Goal: Book appointment/travel/reservation

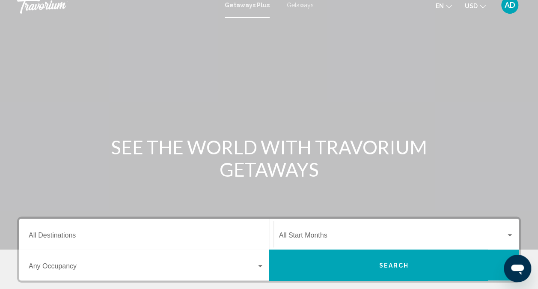
scroll to position [128, 0]
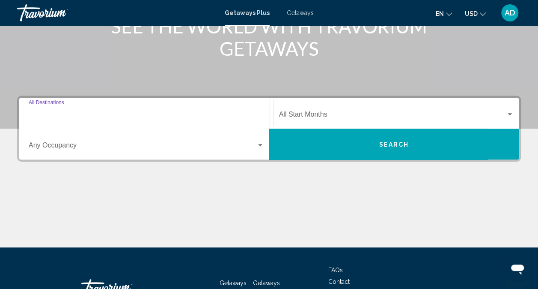
click at [82, 115] on input "Destination All Destinations" at bounding box center [146, 116] width 235 height 8
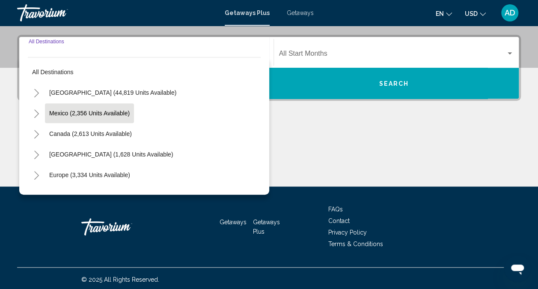
scroll to position [191, 0]
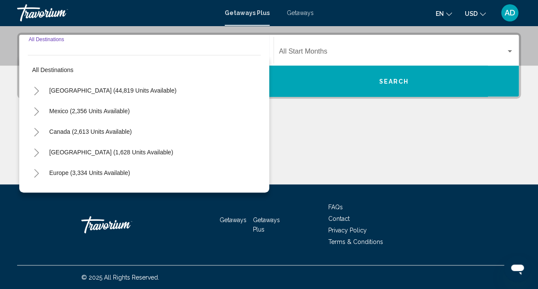
click at [35, 171] on icon "Toggle Europe (3,334 units available)" at bounding box center [36, 173] width 6 height 9
click at [37, 172] on icon "Toggle Europe (3,334 units available)" at bounding box center [36, 173] width 6 height 9
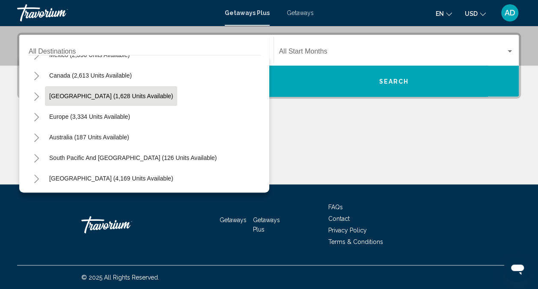
scroll to position [53, 0]
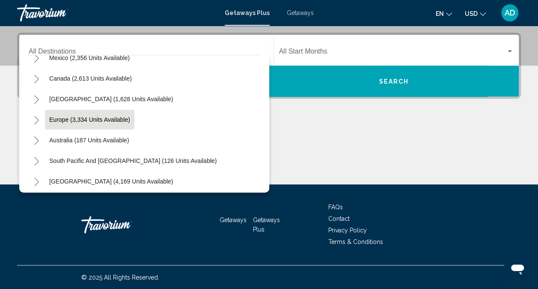
click at [56, 118] on span "Europe (3,334 units available)" at bounding box center [89, 119] width 81 height 7
type input "**********"
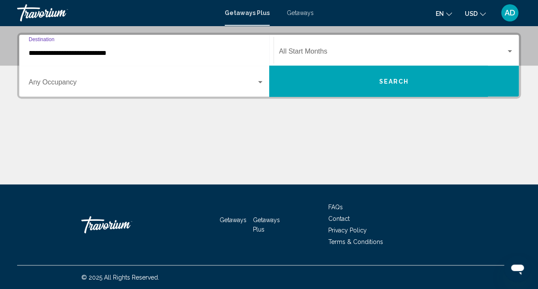
click at [263, 79] on div "Search widget" at bounding box center [260, 82] width 8 height 7
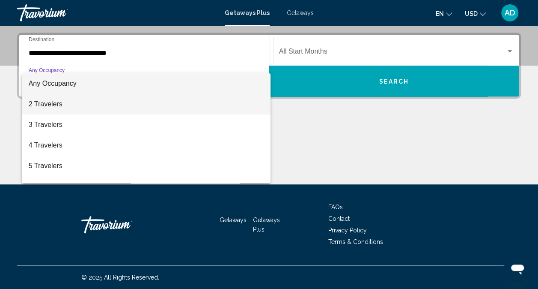
click at [185, 106] on span "2 Travelers" at bounding box center [146, 104] width 235 height 21
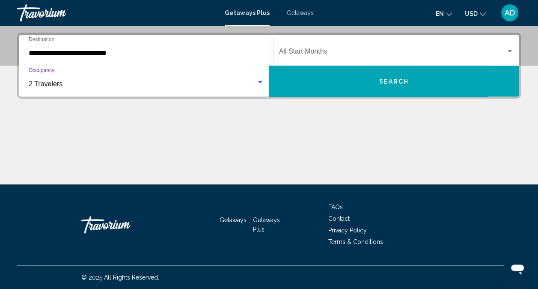
click at [399, 78] on span "Search" at bounding box center [394, 81] width 30 height 7
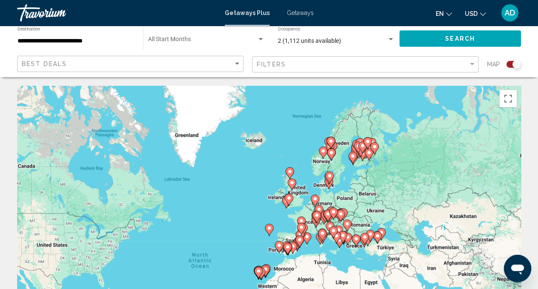
drag, startPoint x: 361, startPoint y: 150, endPoint x: 316, endPoint y: 209, distance: 74.5
click at [316, 209] on g "Main content" at bounding box center [319, 211] width 9 height 12
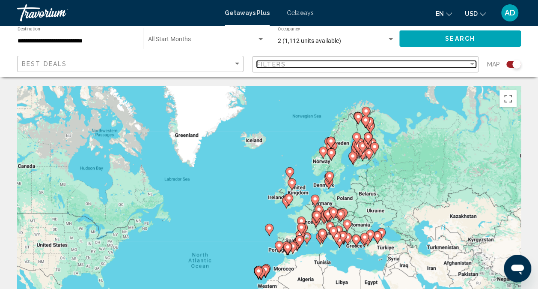
click at [473, 65] on div "Filter" at bounding box center [472, 64] width 4 height 2
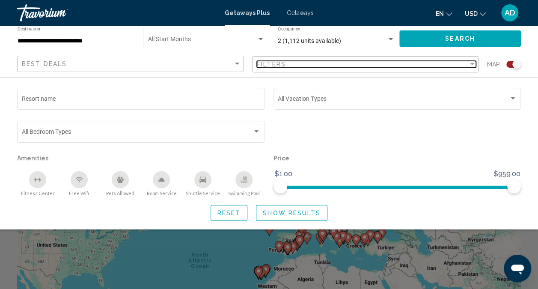
click at [473, 65] on div "Filter" at bounding box center [472, 64] width 4 height 2
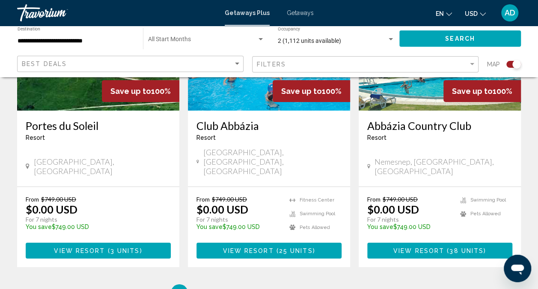
scroll to position [1370, 0]
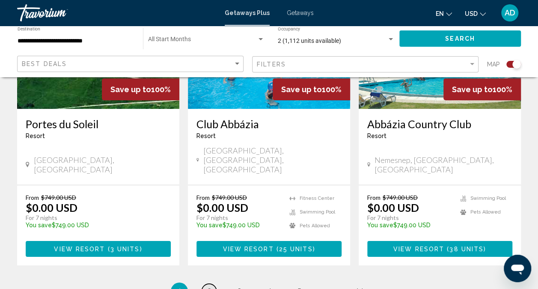
click at [206, 283] on link "page 2" at bounding box center [209, 290] width 15 height 15
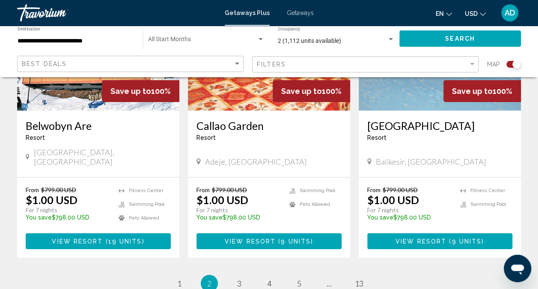
scroll to position [1334, 0]
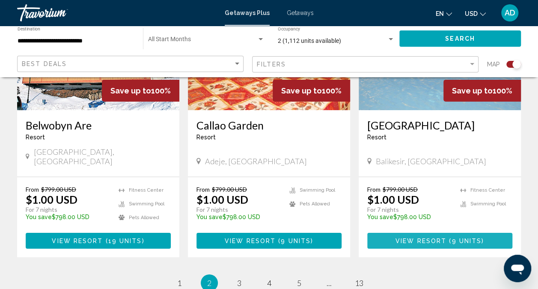
click at [441, 237] on span "View Resort" at bounding box center [421, 240] width 51 height 7
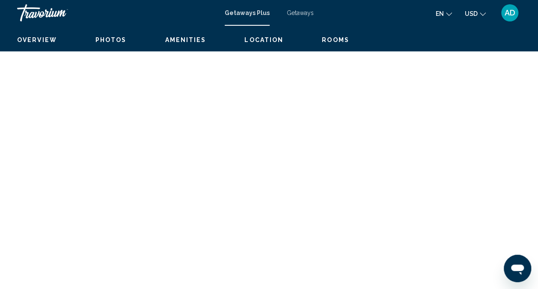
scroll to position [85, 0]
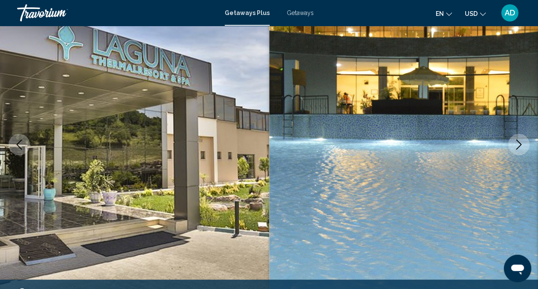
click at [521, 146] on icon "Next image" at bounding box center [519, 144] width 10 height 10
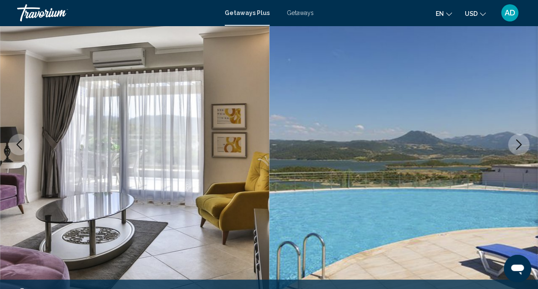
click at [521, 146] on icon "Next image" at bounding box center [519, 144] width 10 height 10
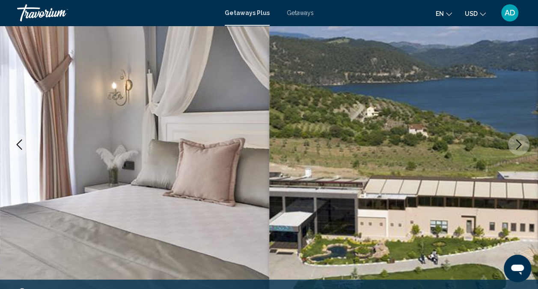
click at [520, 146] on icon "Next image" at bounding box center [519, 144] width 6 height 10
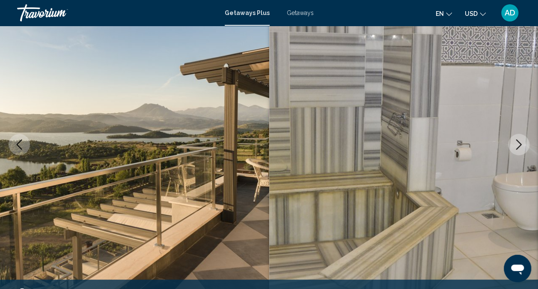
click at [520, 146] on icon "Next image" at bounding box center [519, 144] width 10 height 10
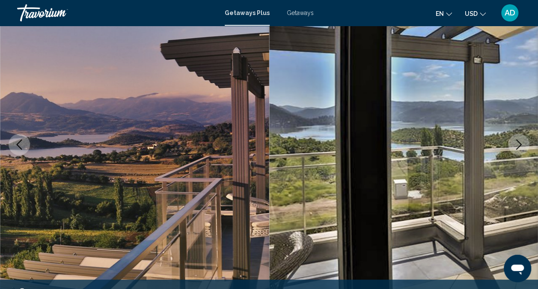
click at [520, 146] on icon "Next image" at bounding box center [519, 144] width 10 height 10
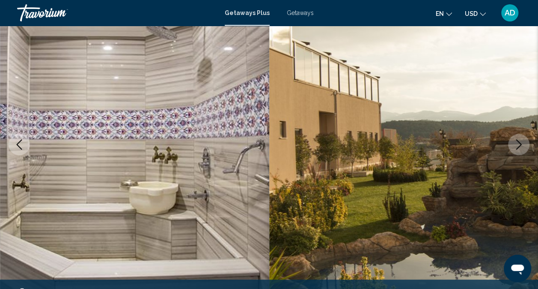
click at [520, 146] on icon "Next image" at bounding box center [519, 144] width 6 height 10
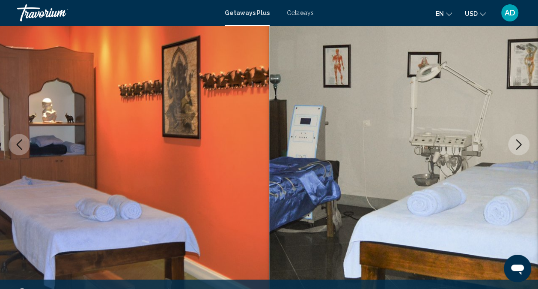
click at [520, 146] on icon "Next image" at bounding box center [519, 144] width 6 height 10
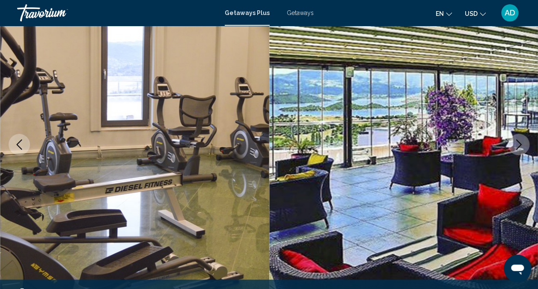
click at [520, 146] on icon "Next image" at bounding box center [519, 144] width 6 height 10
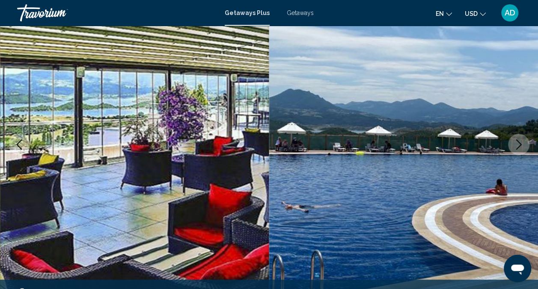
click at [520, 146] on icon "Next image" at bounding box center [519, 144] width 6 height 10
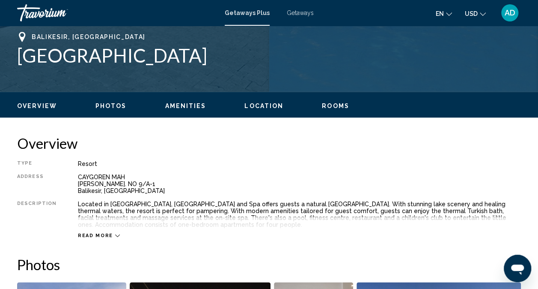
scroll to position [342, 0]
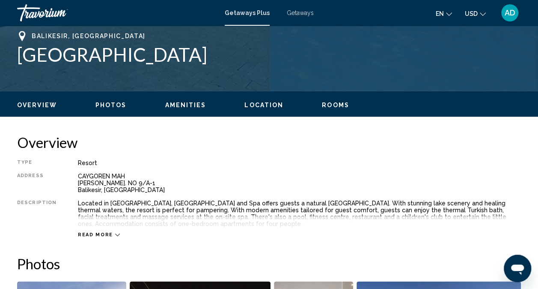
click at [115, 233] on icon "Main content" at bounding box center [117, 234] width 5 height 5
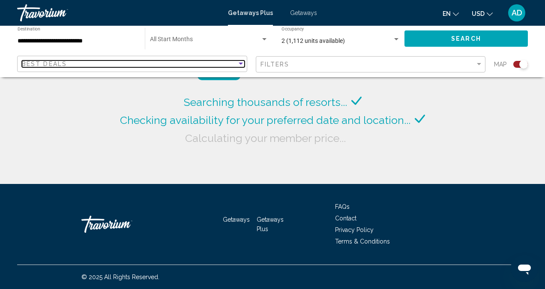
click at [238, 63] on div "Sort by" at bounding box center [241, 63] width 8 height 7
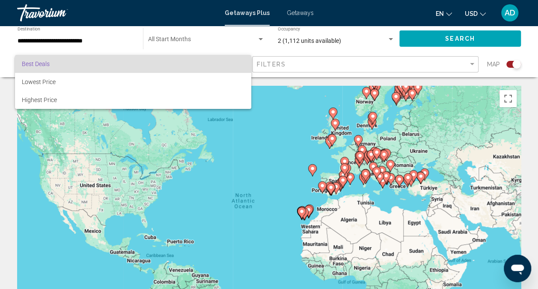
click at [221, 37] on div at bounding box center [269, 144] width 538 height 289
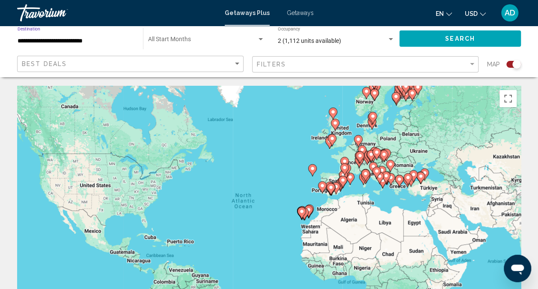
click at [94, 42] on input "**********" at bounding box center [76, 41] width 117 height 7
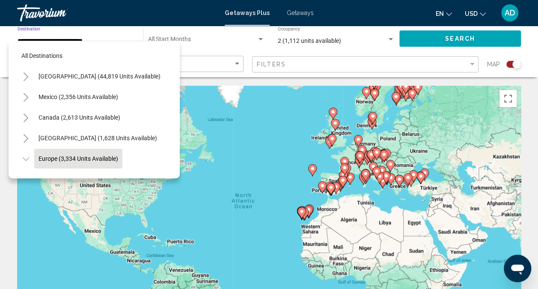
click at [29, 76] on button "Toggle United States (44,819 units available)" at bounding box center [25, 76] width 17 height 17
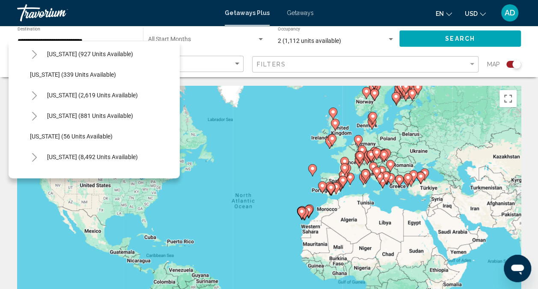
scroll to position [86, 0]
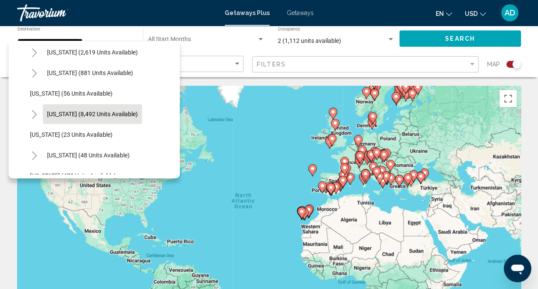
click at [113, 114] on span "[US_STATE] (8,492 units available)" at bounding box center [92, 113] width 91 height 7
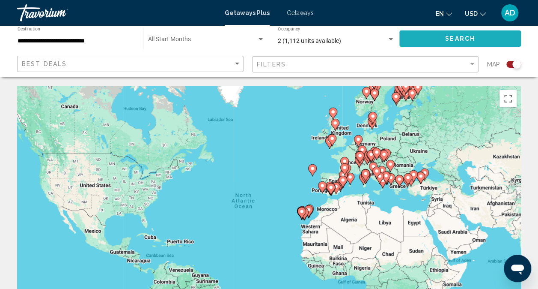
click at [426, 39] on button "Search" at bounding box center [460, 38] width 122 height 16
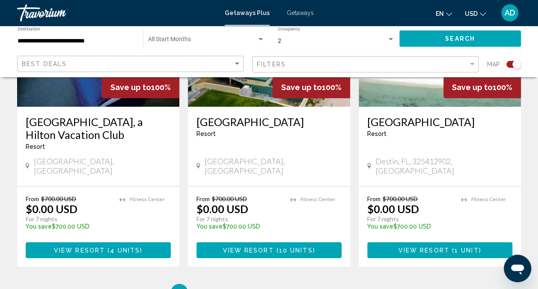
scroll to position [1413, 0]
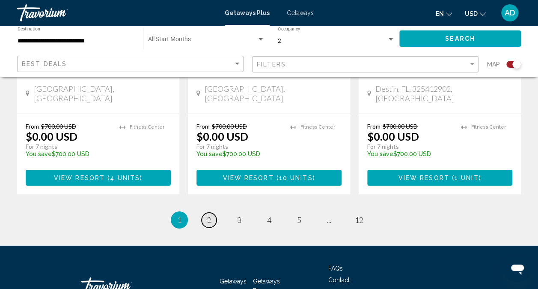
click at [207, 215] on span "2" at bounding box center [209, 219] width 4 height 9
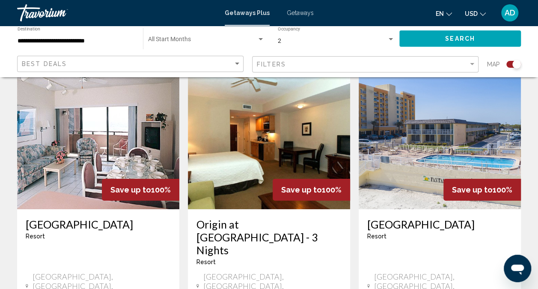
scroll to position [1413, 0]
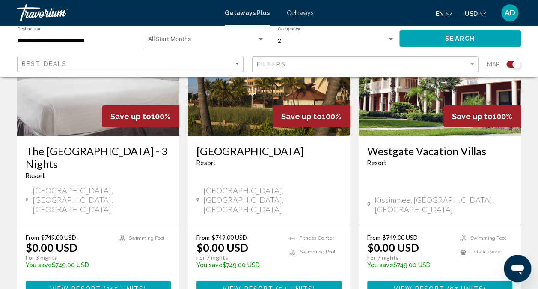
scroll to position [1417, 0]
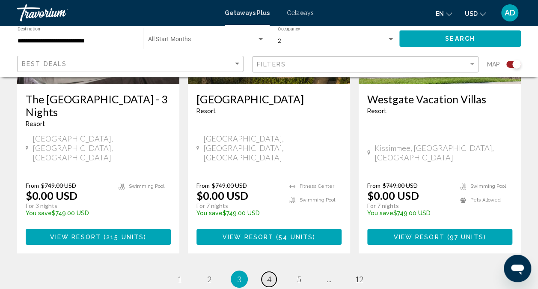
click at [267, 274] on span "4" at bounding box center [269, 278] width 4 height 9
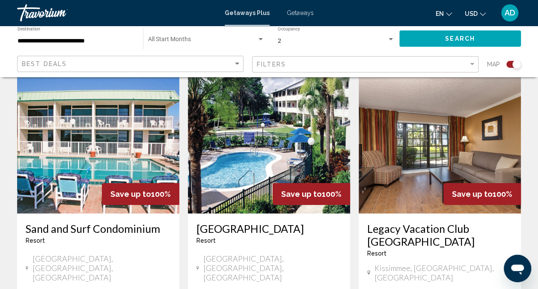
scroll to position [1370, 0]
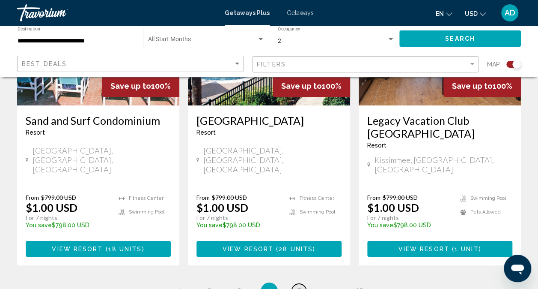
click at [295, 283] on link "page 5" at bounding box center [299, 290] width 15 height 15
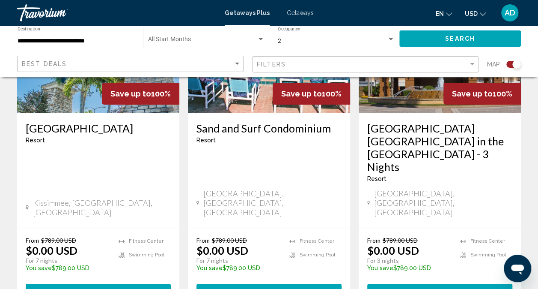
scroll to position [1474, 0]
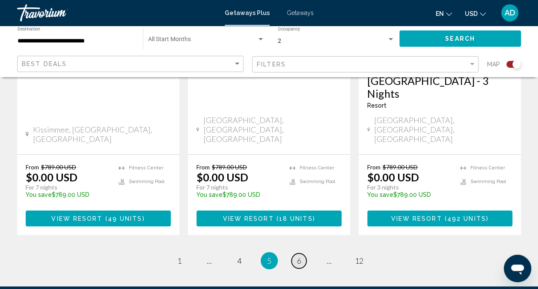
click at [297, 256] on span "6" at bounding box center [299, 260] width 4 height 9
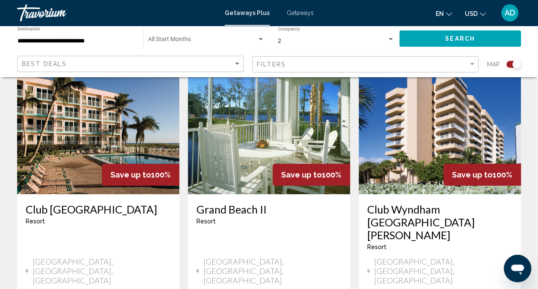
scroll to position [1418, 0]
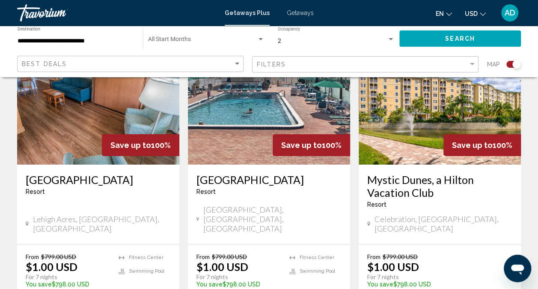
scroll to position [1413, 0]
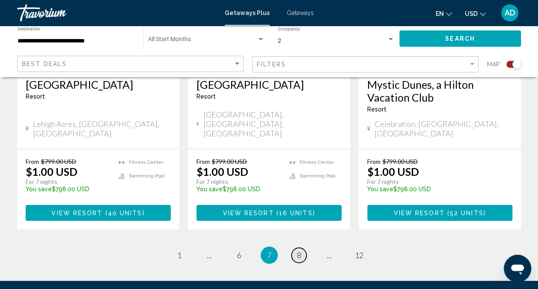
click at [296, 247] on link "page 8" at bounding box center [299, 254] width 15 height 15
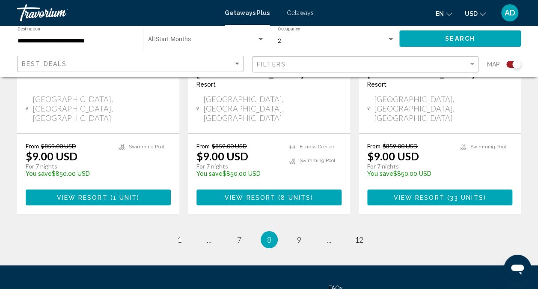
scroll to position [1456, 0]
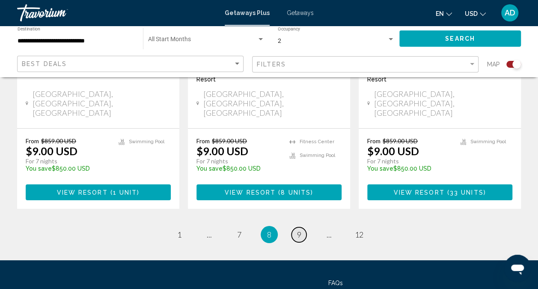
click at [301, 229] on span "9" at bounding box center [299, 233] width 4 height 9
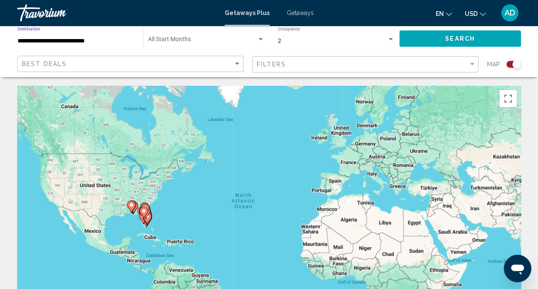
click at [86, 43] on input "**********" at bounding box center [76, 41] width 117 height 7
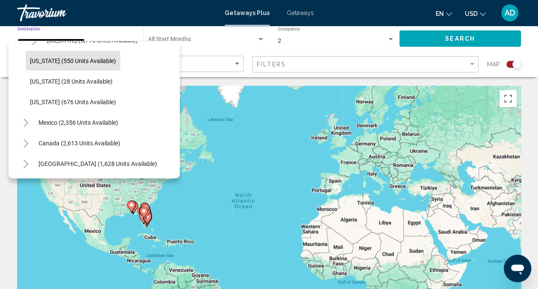
scroll to position [985, 0]
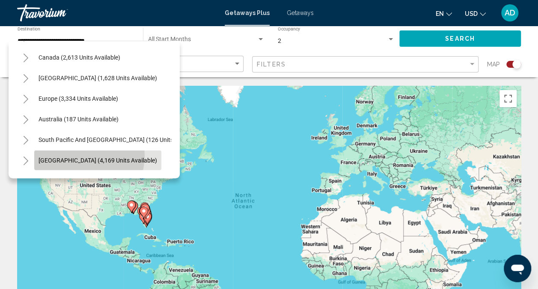
click at [82, 156] on button "[GEOGRAPHIC_DATA] (4,169 units available)" at bounding box center [97, 160] width 127 height 20
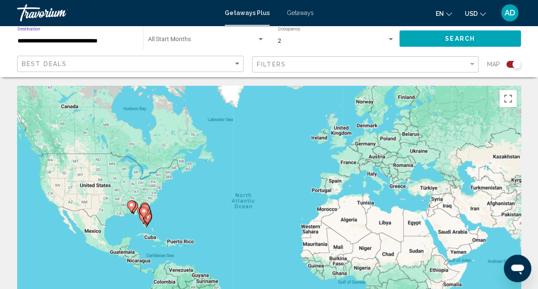
click at [48, 40] on input "**********" at bounding box center [76, 41] width 117 height 7
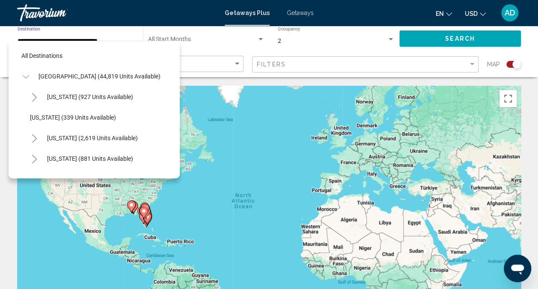
scroll to position [1040, 0]
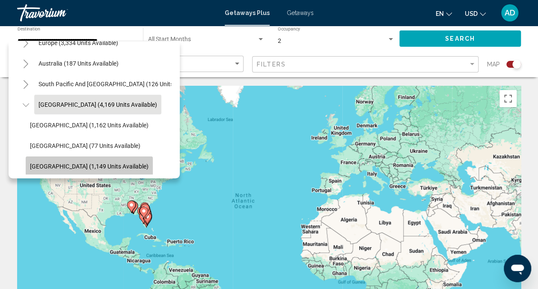
click at [97, 161] on button "[GEOGRAPHIC_DATA] (1,149 units available)" at bounding box center [89, 166] width 127 height 20
type input "**********"
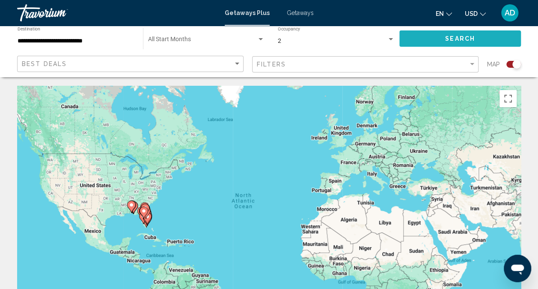
click at [453, 41] on span "Search" at bounding box center [460, 39] width 30 height 7
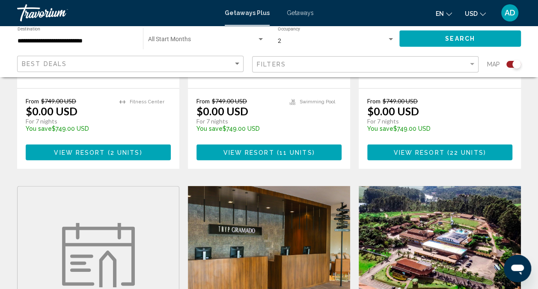
scroll to position [1327, 0]
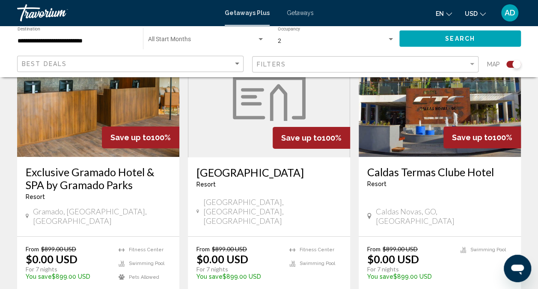
scroll to position [1370, 0]
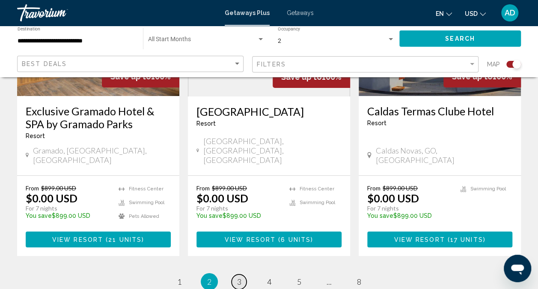
click at [237, 277] on span "3" at bounding box center [239, 281] width 4 height 9
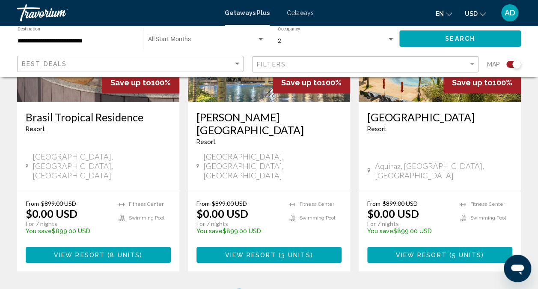
scroll to position [1436, 0]
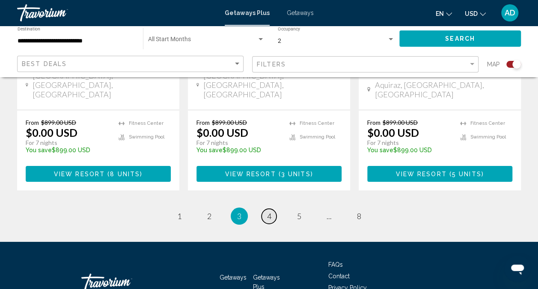
click at [271, 211] on span "4" at bounding box center [269, 215] width 4 height 9
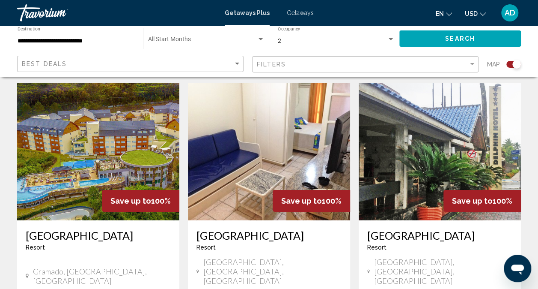
scroll to position [1370, 0]
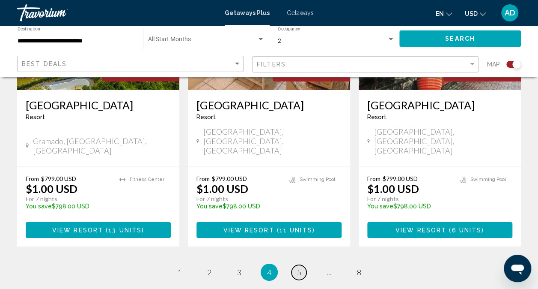
click at [299, 267] on span "5" at bounding box center [299, 271] width 4 height 9
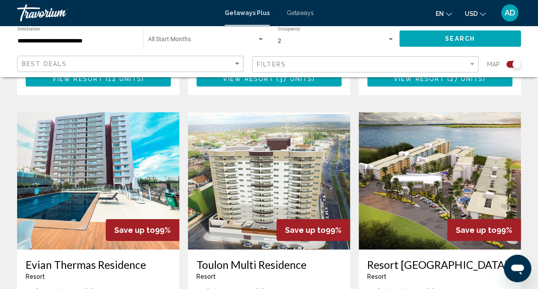
scroll to position [1327, 0]
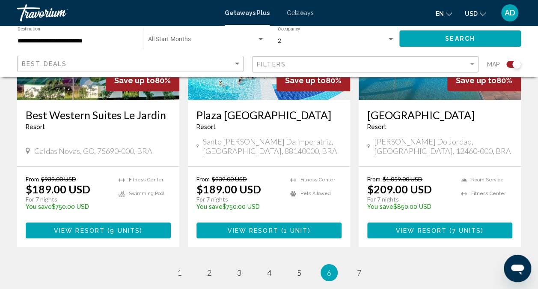
scroll to position [1413, 0]
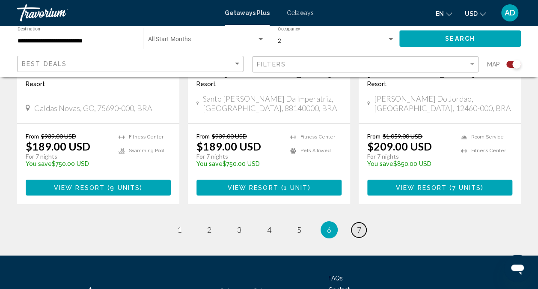
click at [359, 225] on span "7" at bounding box center [359, 229] width 4 height 9
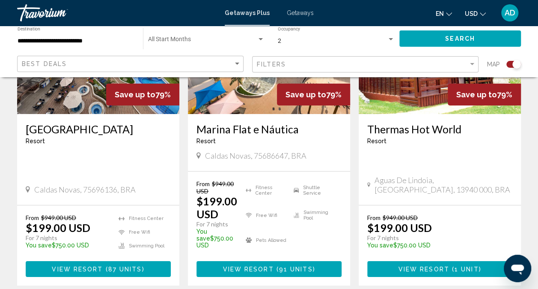
scroll to position [1514, 0]
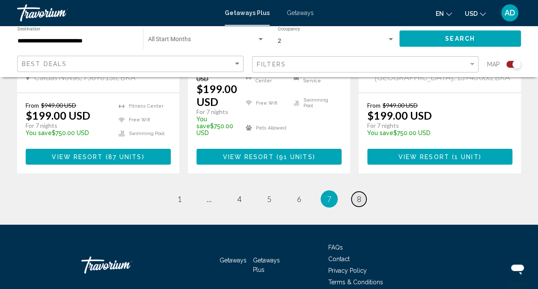
click at [356, 191] on link "page 8" at bounding box center [359, 198] width 15 height 15
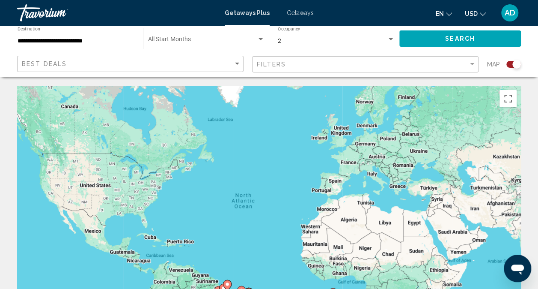
click at [247, 45] on div "Start Month All Start Months" at bounding box center [206, 39] width 116 height 24
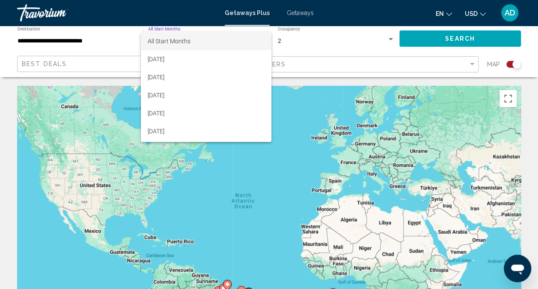
click at [335, 49] on div at bounding box center [269, 144] width 538 height 289
